Goal: Information Seeking & Learning: Learn about a topic

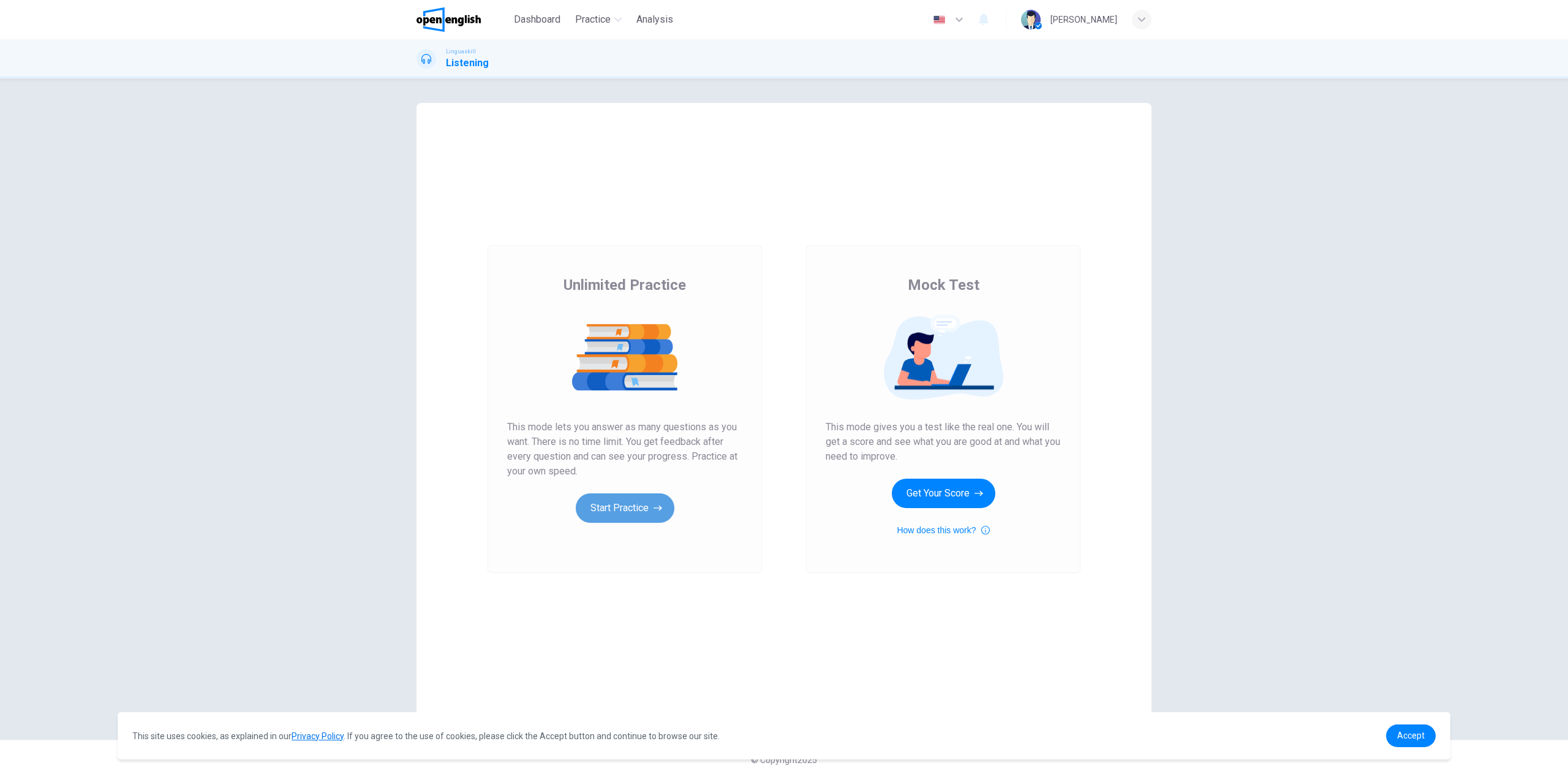
click at [634, 505] on button "Start Practice" at bounding box center [625, 508] width 98 height 29
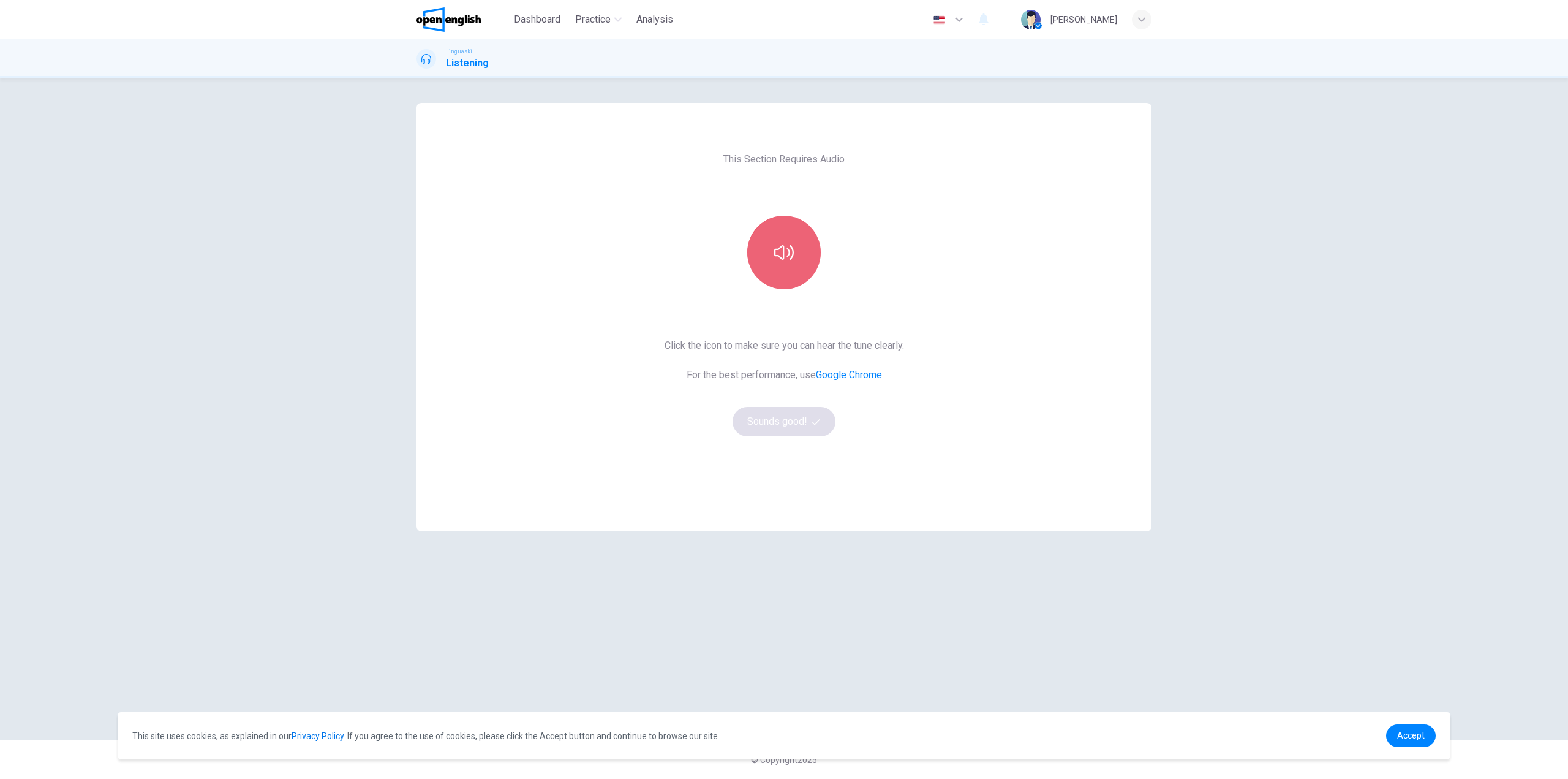
click at [798, 249] on button "button" at bounding box center [784, 252] width 73 height 73
click at [812, 418] on icon "button" at bounding box center [816, 422] width 8 height 8
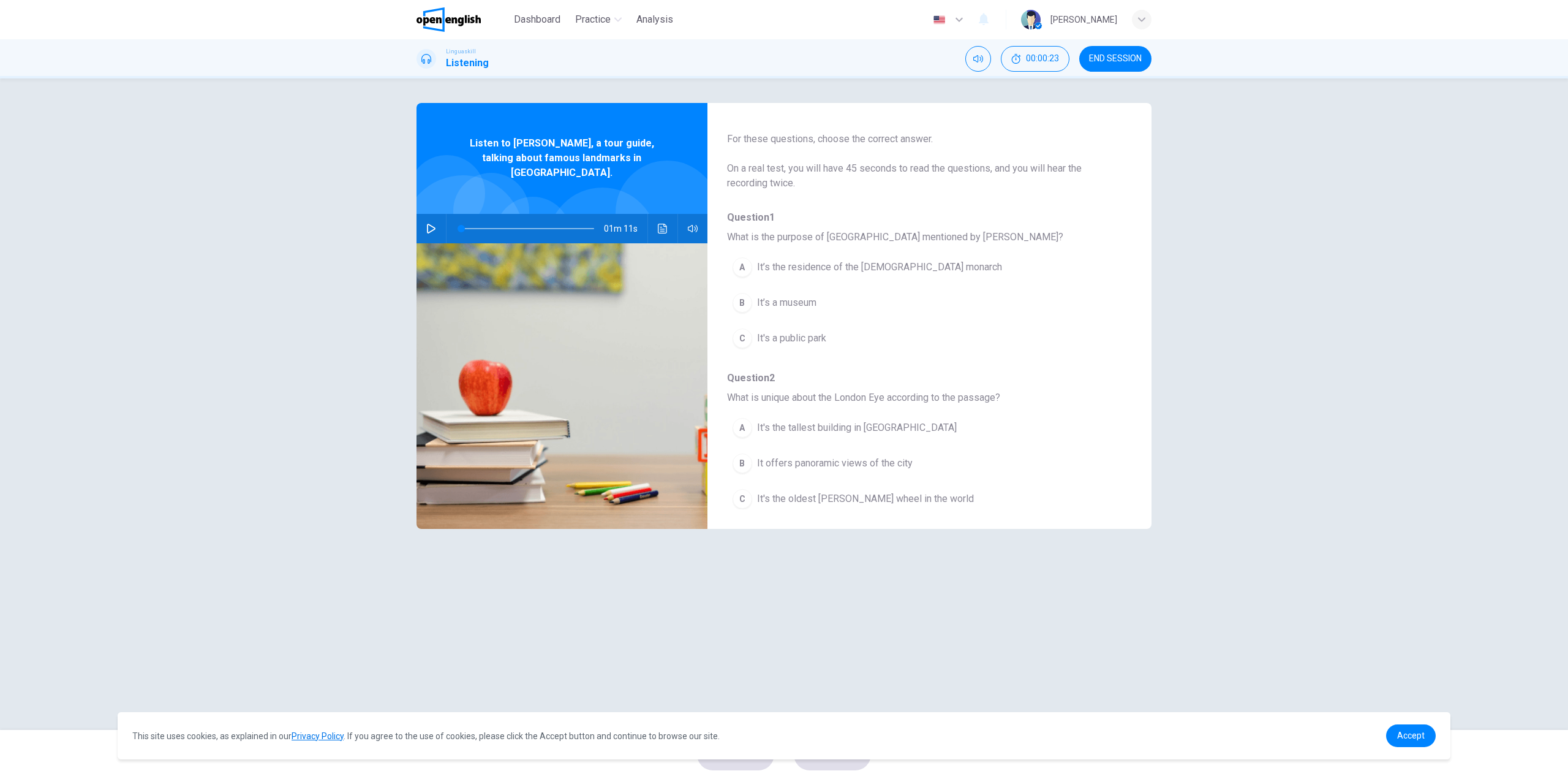
scroll to position [61, 0]
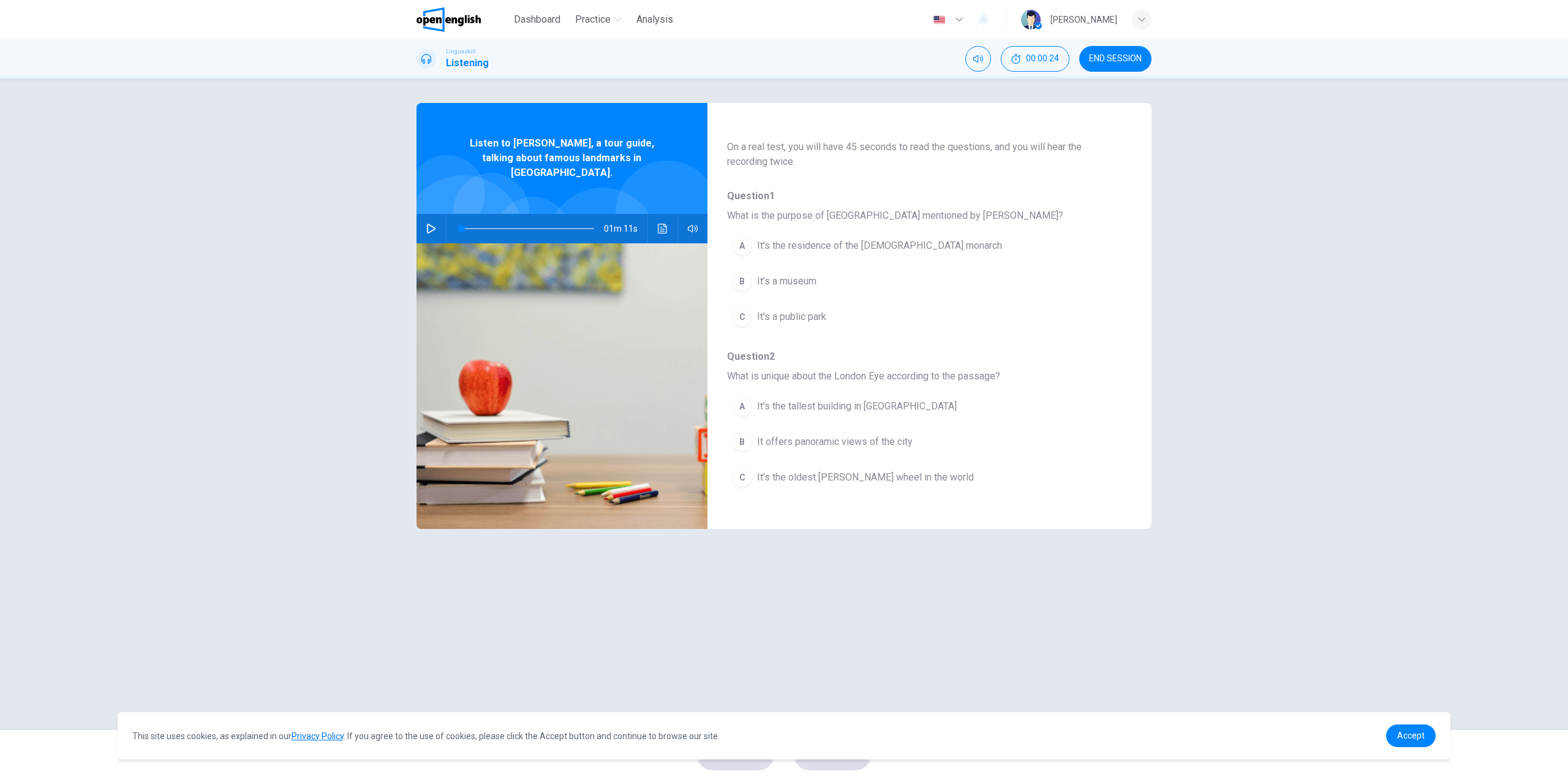
click at [426, 224] on icon "button" at bounding box center [431, 229] width 10 height 10
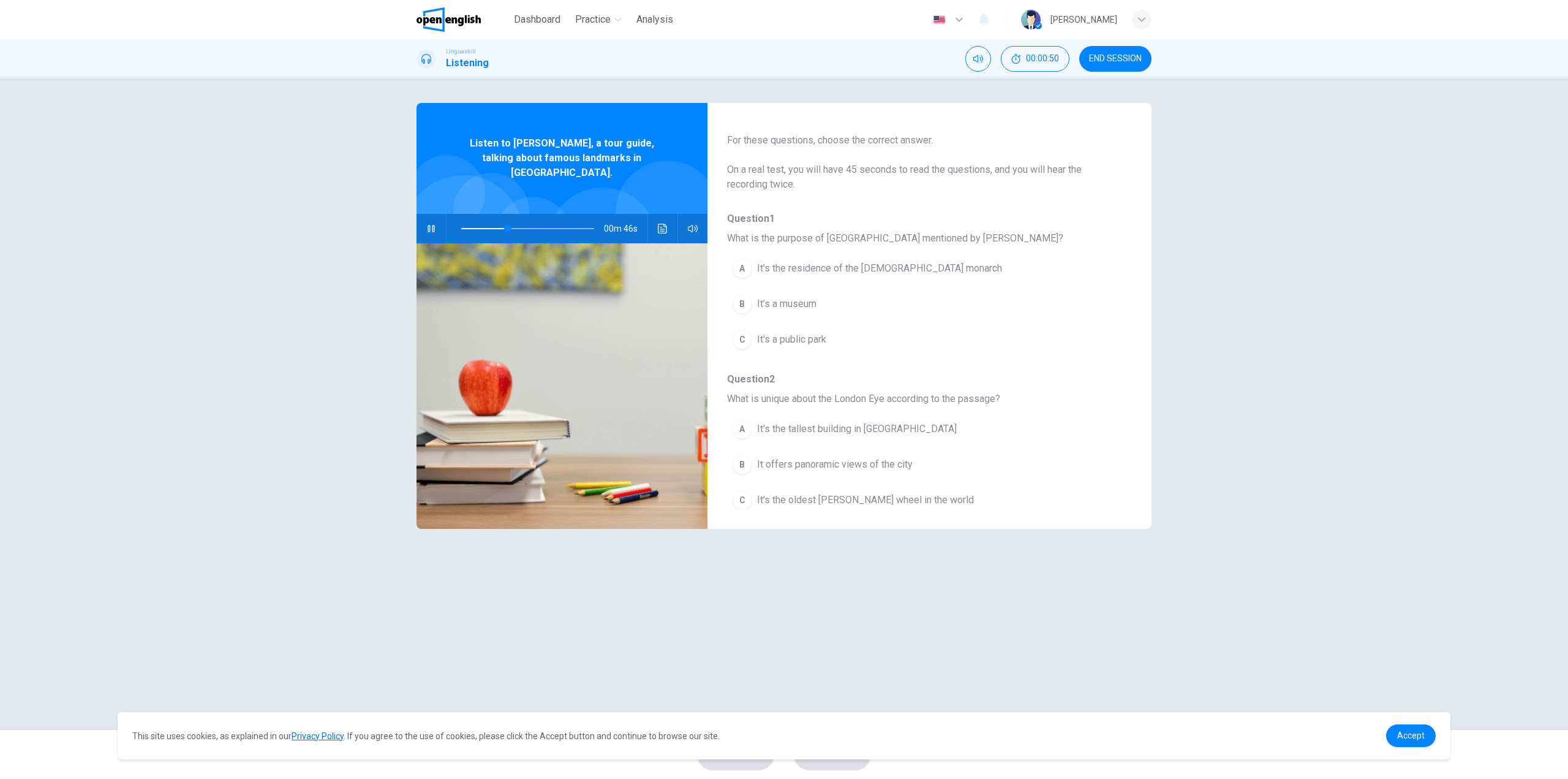
click at [1147, 18] on div "button" at bounding box center [1142, 19] width 19 height 19
drag, startPoint x: 1120, startPoint y: 109, endPoint x: 1081, endPoint y: 106, distance: 39.1
click at [1081, 106] on span "[PERSON_NAME] Plus Plan" at bounding box center [1063, 103] width 136 height 24
click at [1109, 106] on span "Plus Plan" at bounding box center [1113, 106] width 35 height 17
click at [1256, 208] on div at bounding box center [784, 389] width 1568 height 779
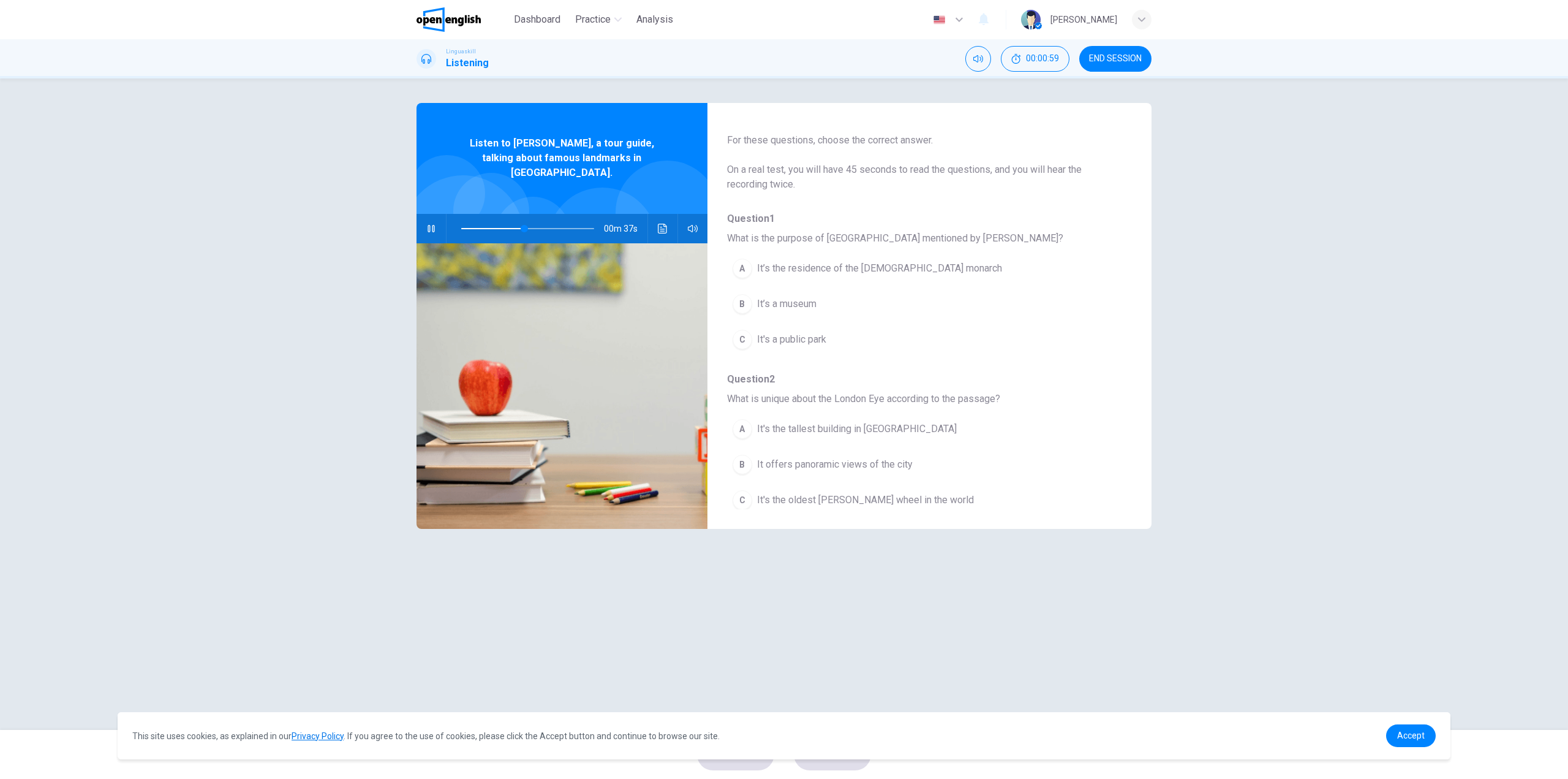
type input "**"
click at [542, 18] on span "Dashboard" at bounding box center [537, 20] width 47 height 15
